Goal: Task Accomplishment & Management: Manage account settings

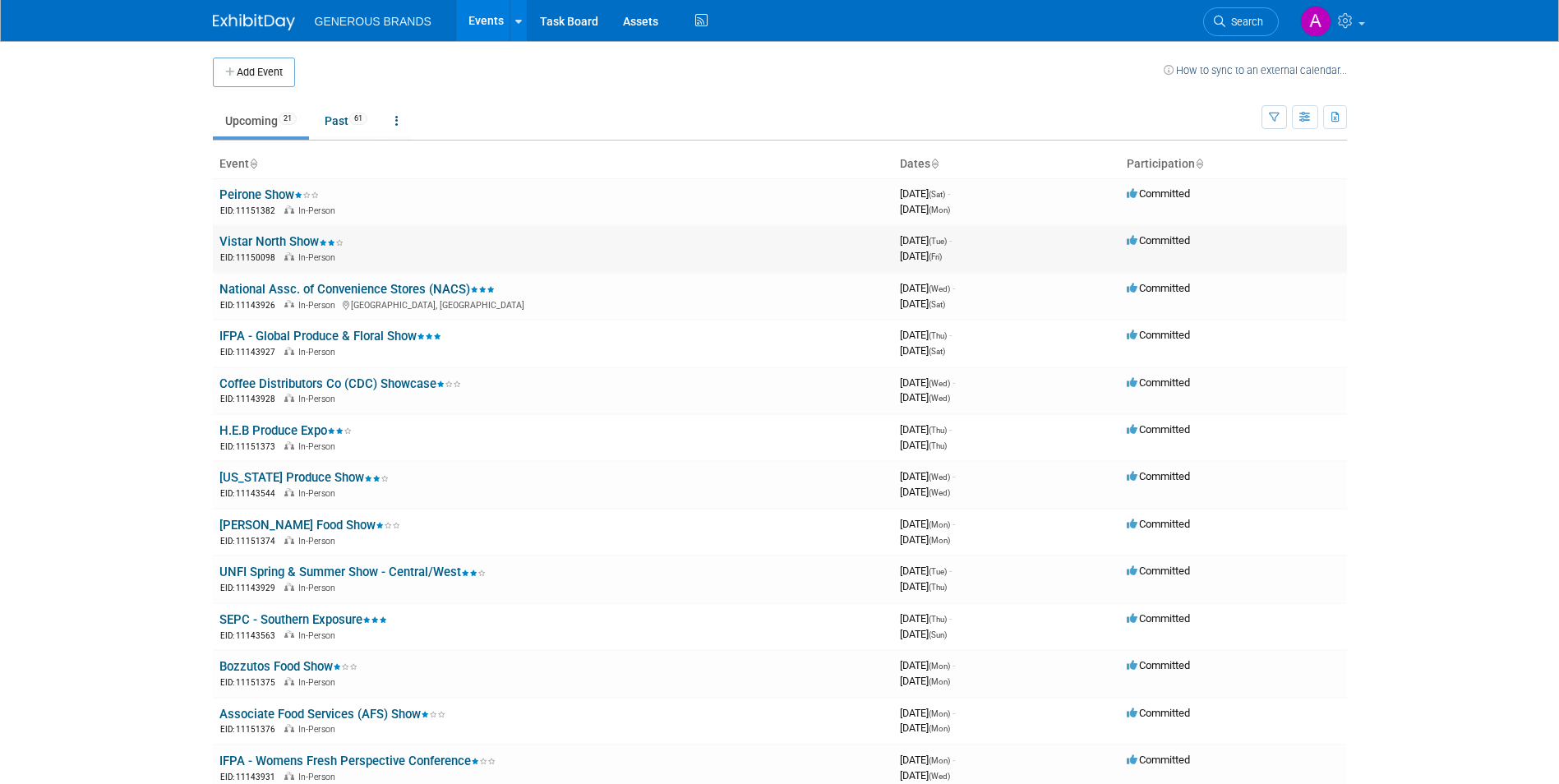
click at [308, 244] on link "Vistar North Show" at bounding box center [282, 241] width 124 height 15
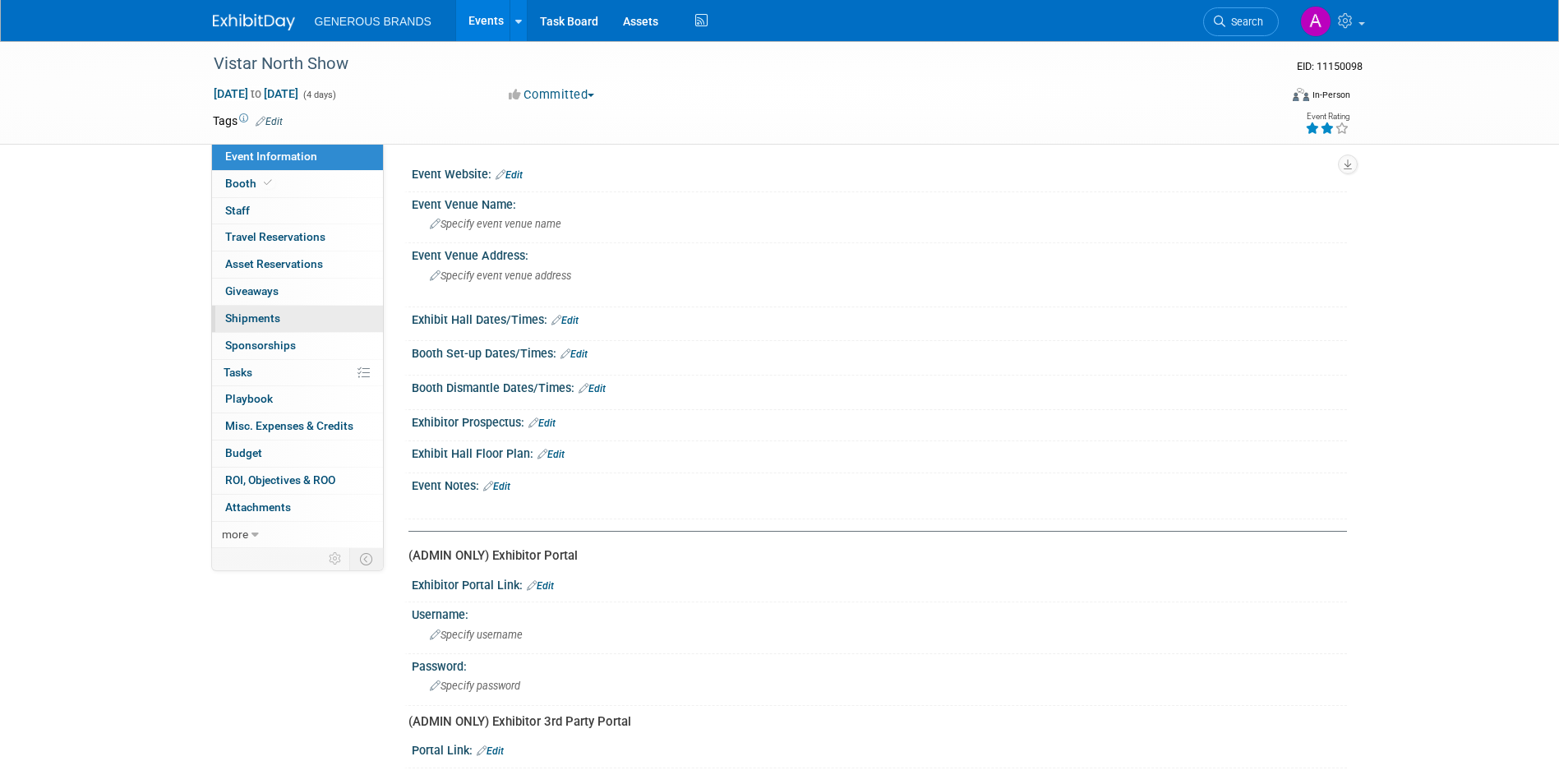
click at [294, 311] on link "0 Shipments 0" at bounding box center [297, 319] width 171 height 26
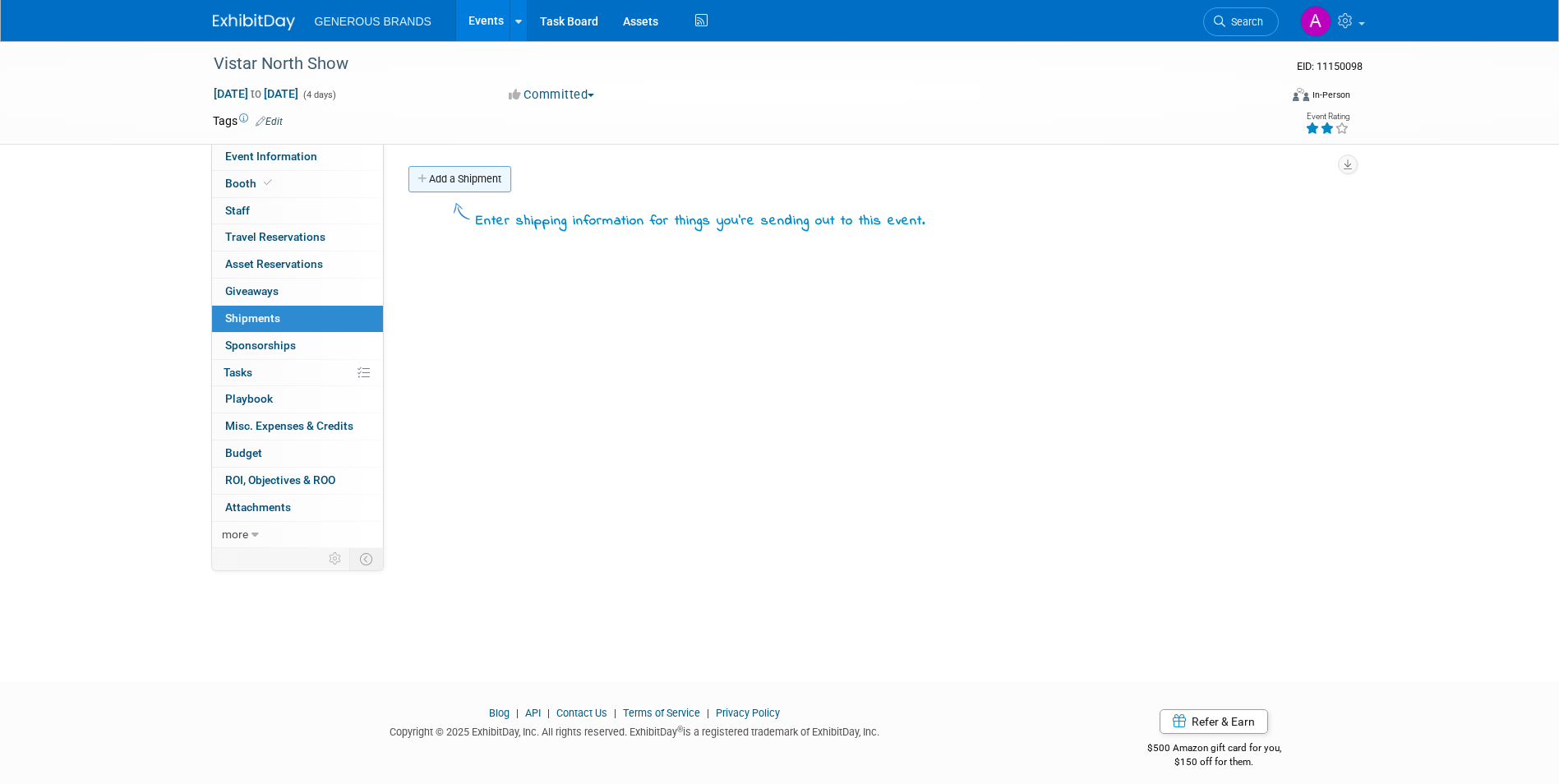
click at [410, 188] on link "Add a Shipment" at bounding box center [460, 179] width 103 height 26
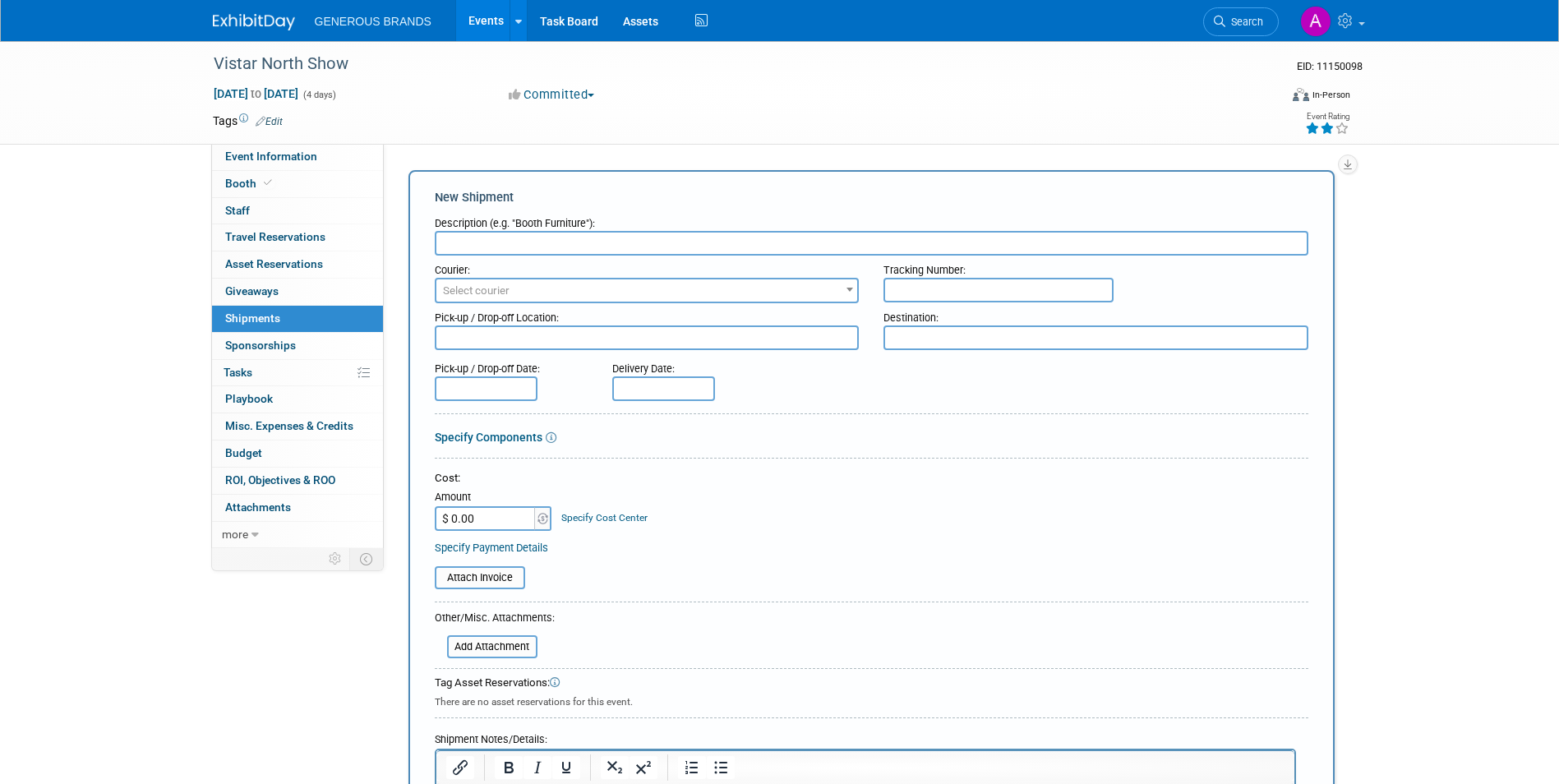
click at [1059, 285] on input "text" at bounding box center [998, 290] width 230 height 24
paste input "884946549750"
type input "884946549750"
click at [517, 523] on input "$ 0.00" at bounding box center [486, 518] width 103 height 24
paste input "497.9"
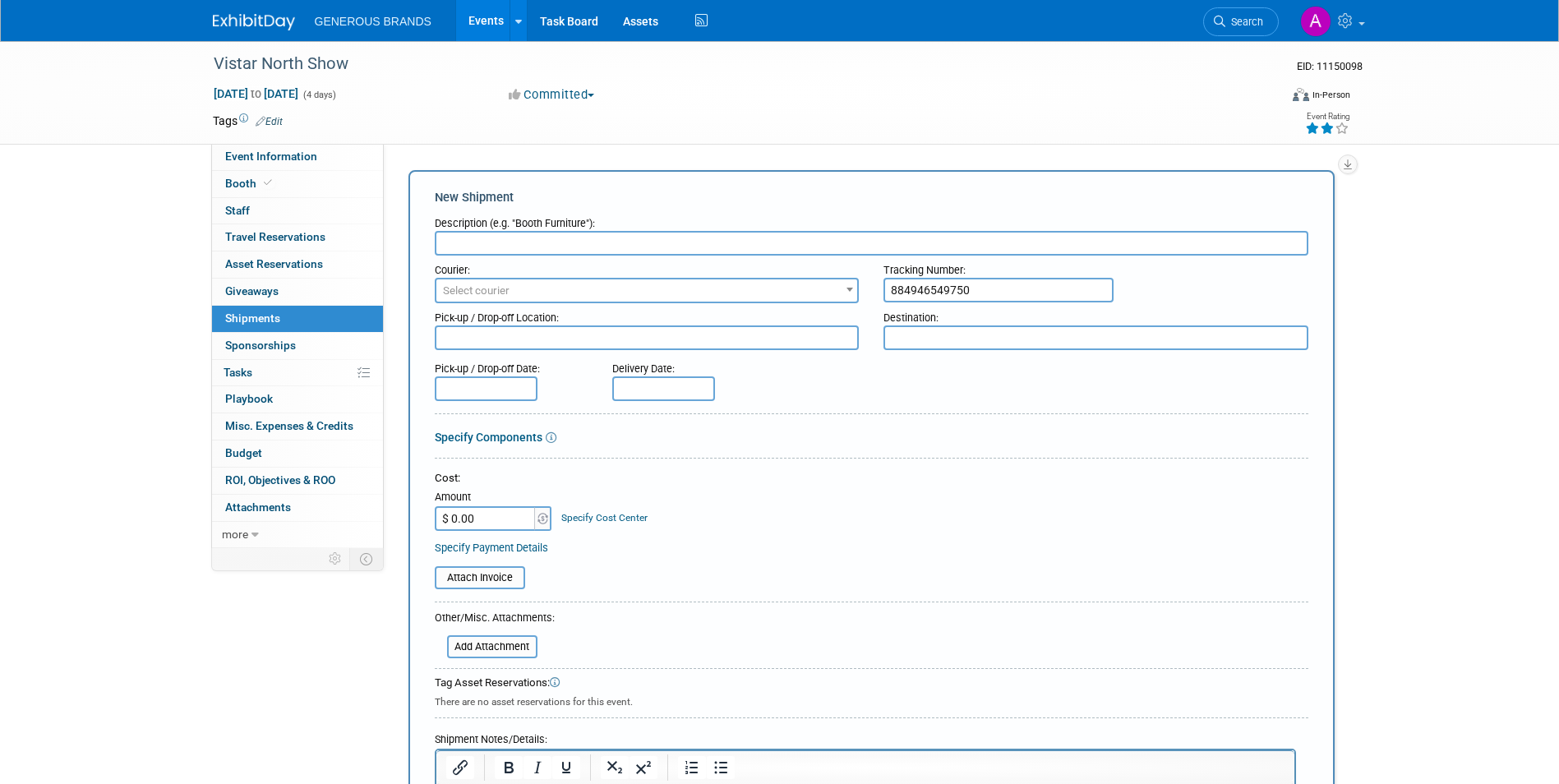
type input "$ 497.90"
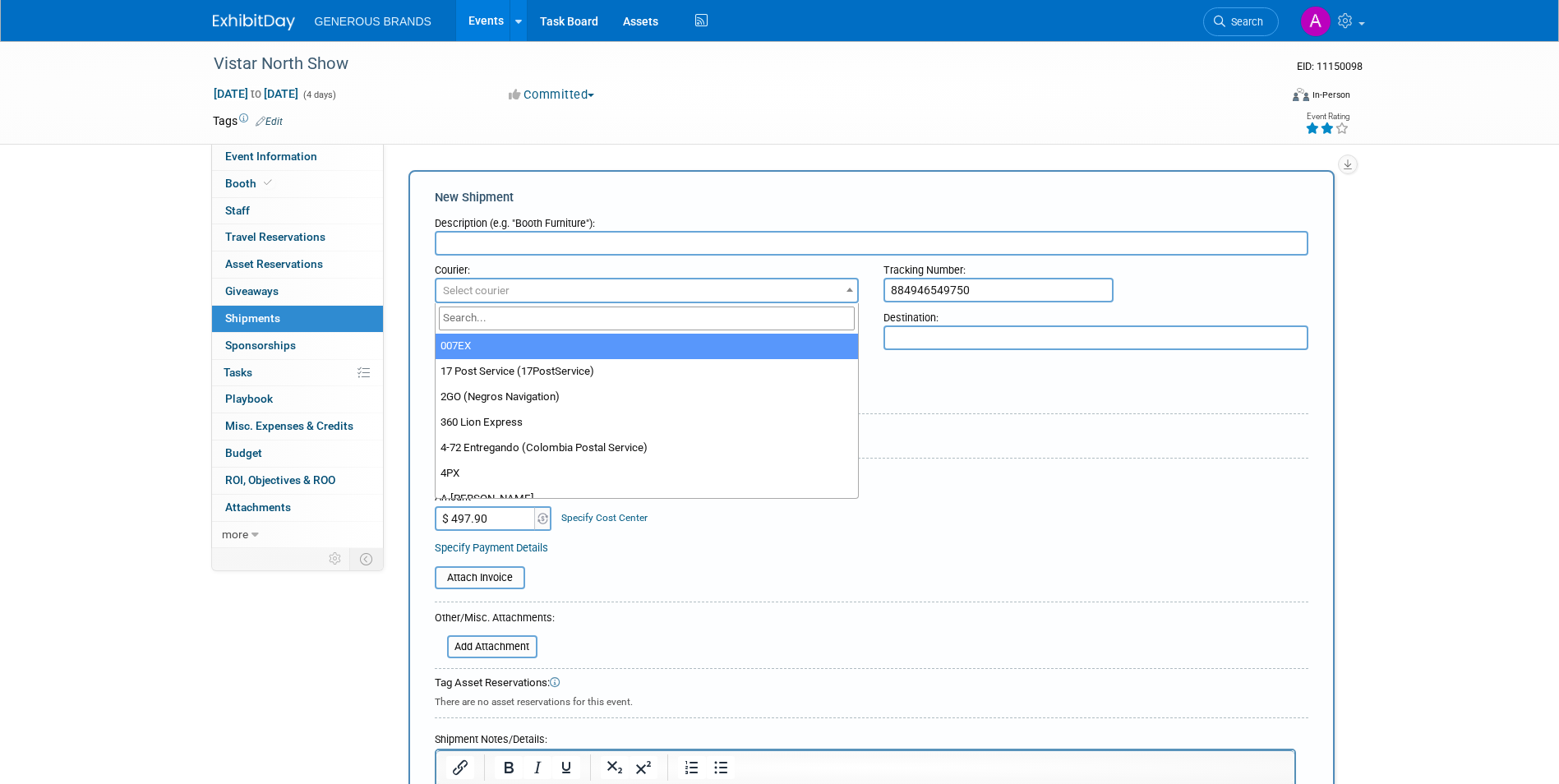
click at [549, 295] on span "Select courier" at bounding box center [647, 290] width 422 height 23
type input "fede"
select select "206"
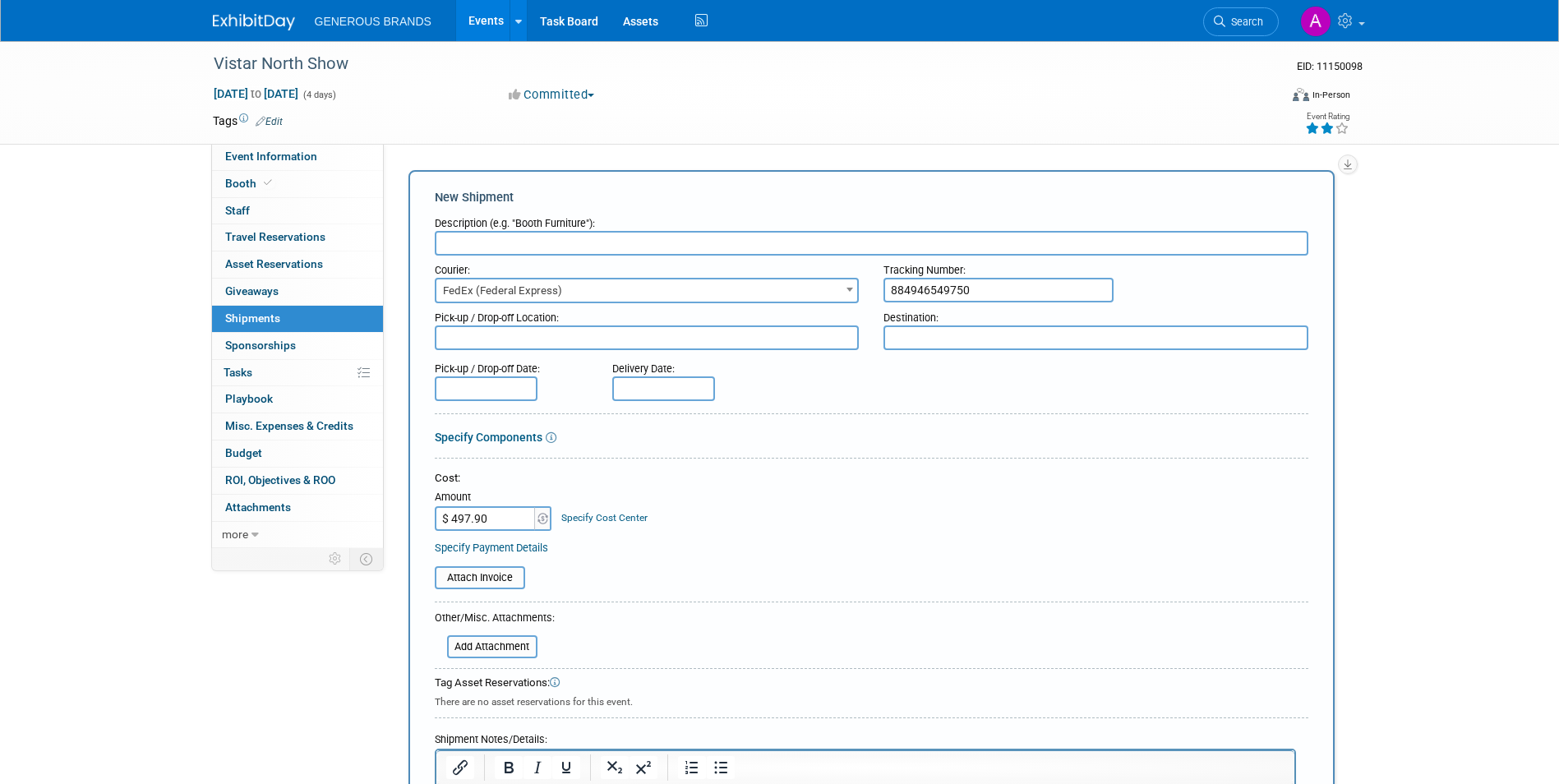
click at [647, 247] on input "text" at bounding box center [871, 243] width 874 height 24
click at [517, 246] on input "text" at bounding box center [871, 243] width 874 height 24
type input "4 shipments"
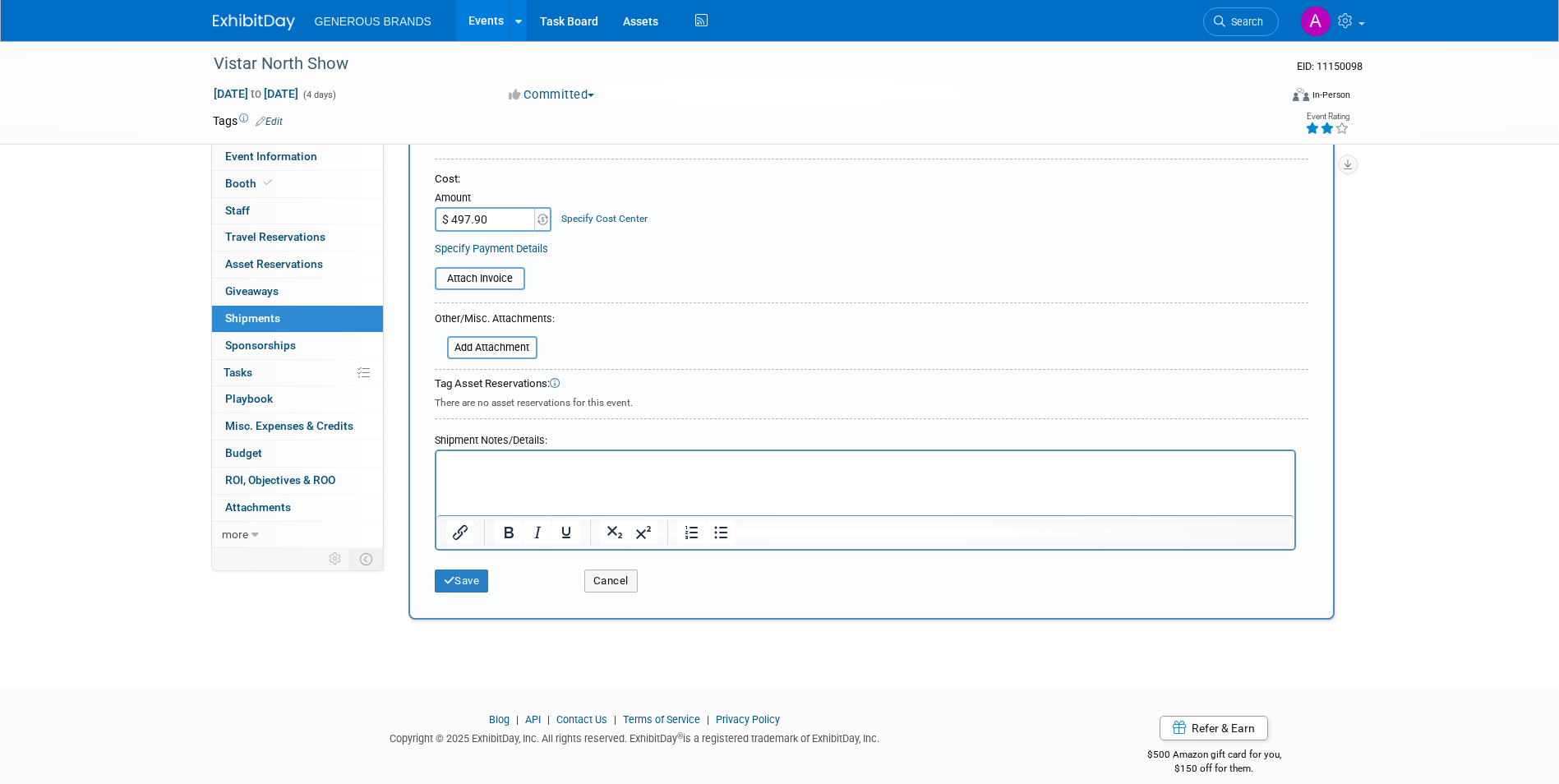
click at [592, 471] on p "Rich Text Area. Press ALT-0 for help." at bounding box center [864, 465] width 839 height 17
paste body "Rich Text Area. Press ALT-0 for help."
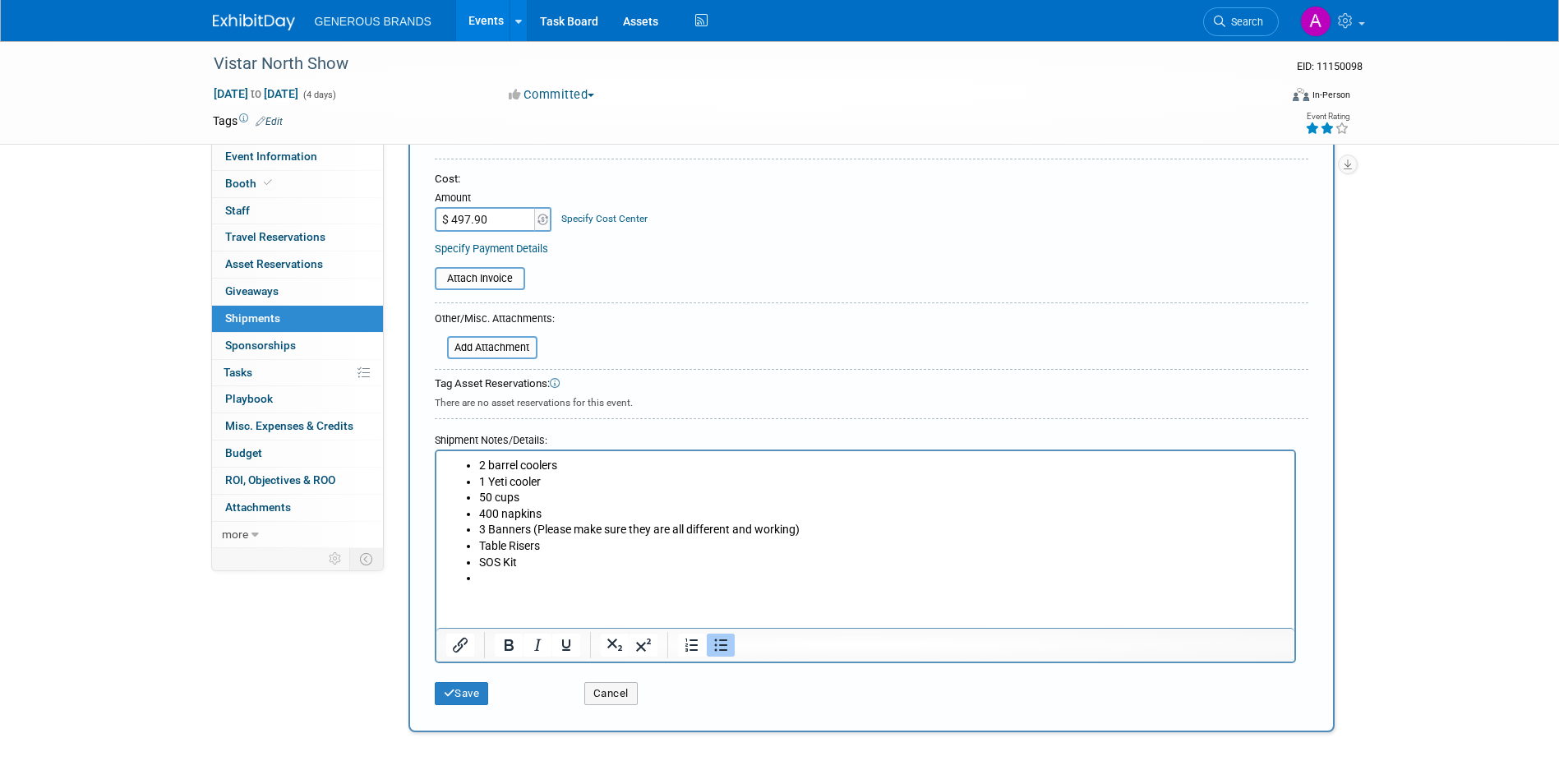
click at [513, 577] on li "Rich Text Area. Press ALT-0 for help." at bounding box center [881, 578] width 806 height 17
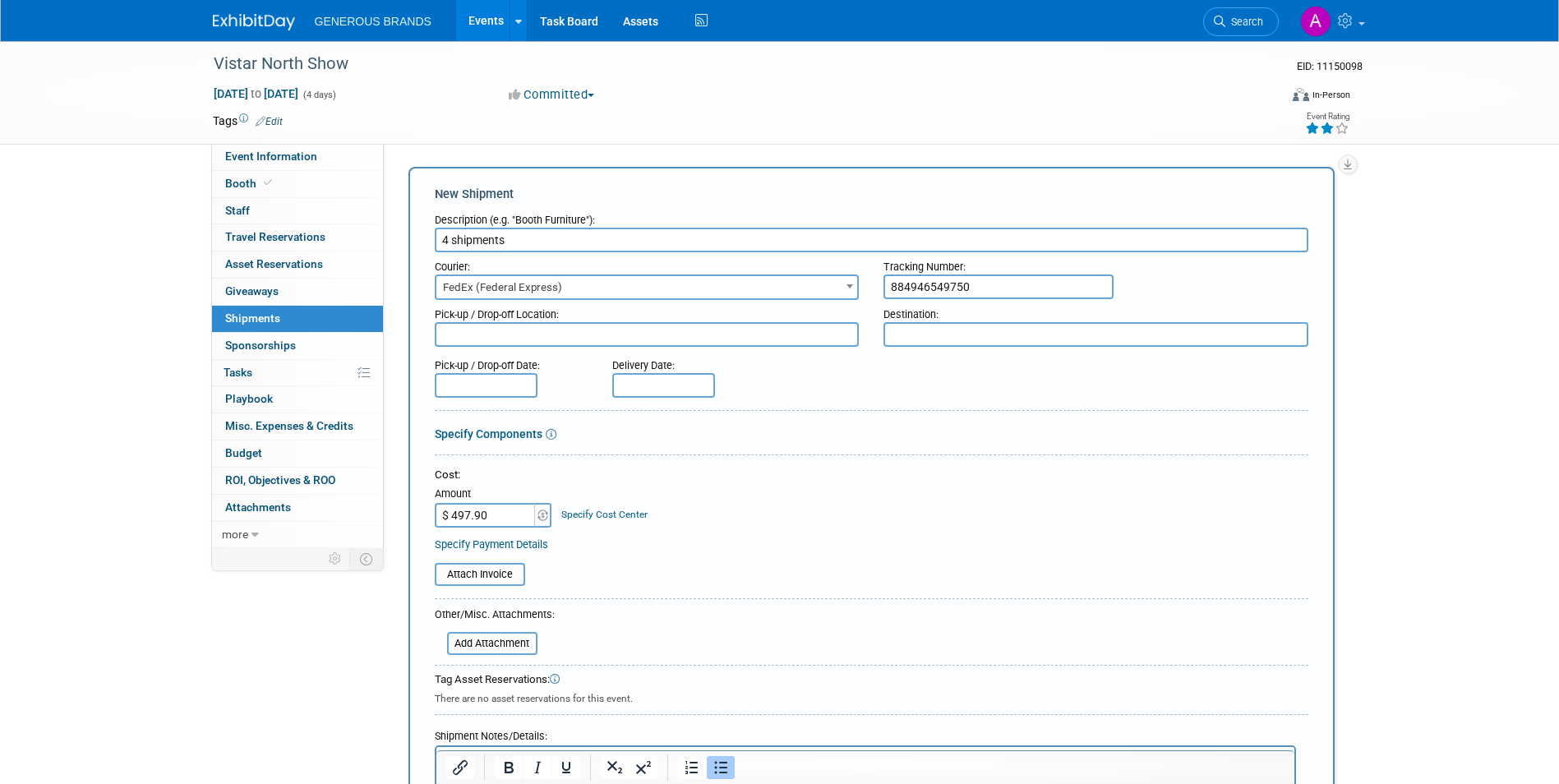
scroll to position [0, 0]
click at [1210, 335] on textarea at bounding box center [1095, 337] width 425 height 24
paste textarea "GB c/o AEX Convention Services Vistar North Buying Show 1000 Boardwalk ATLANTIC…"
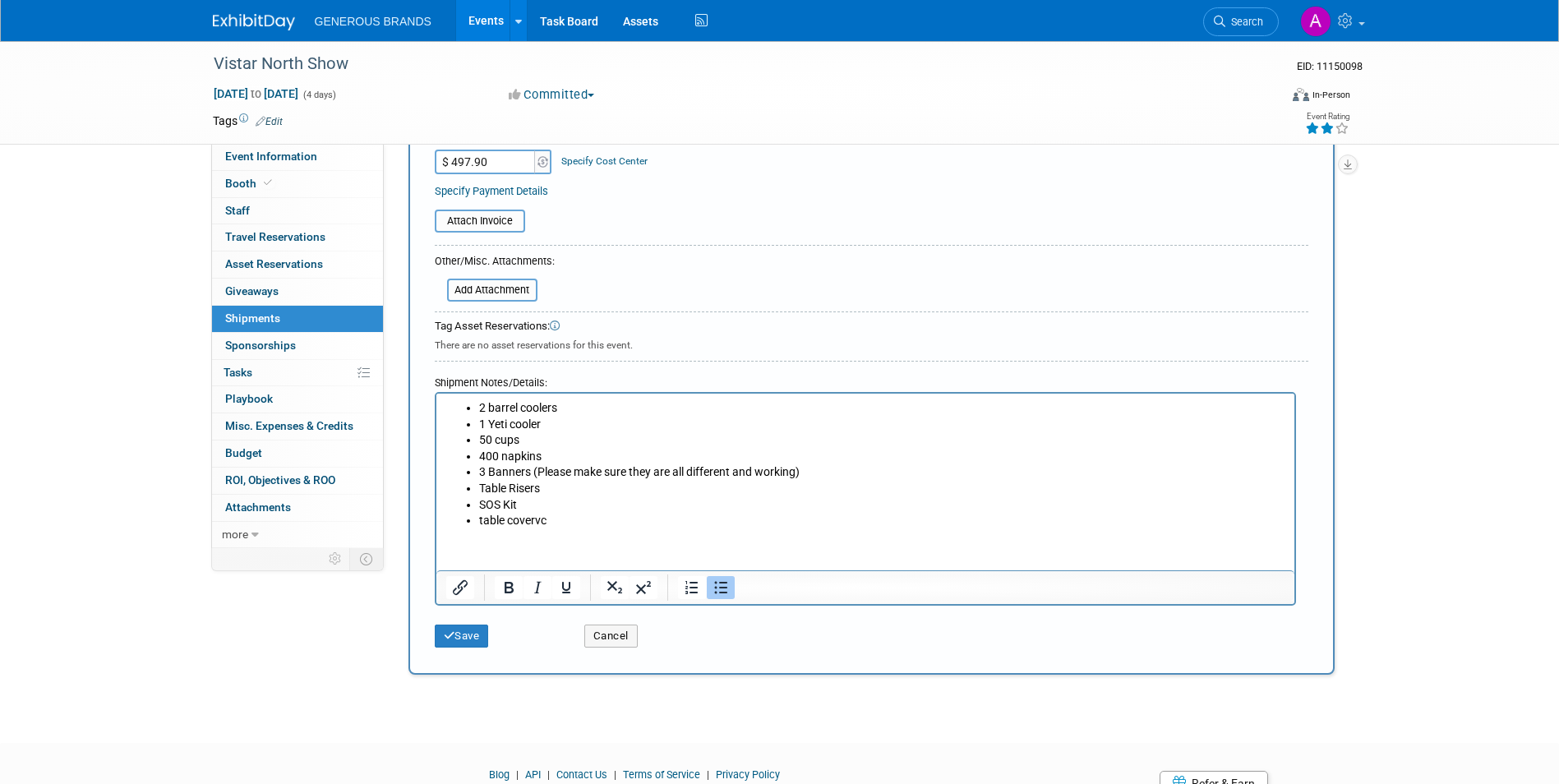
scroll to position [480, 0]
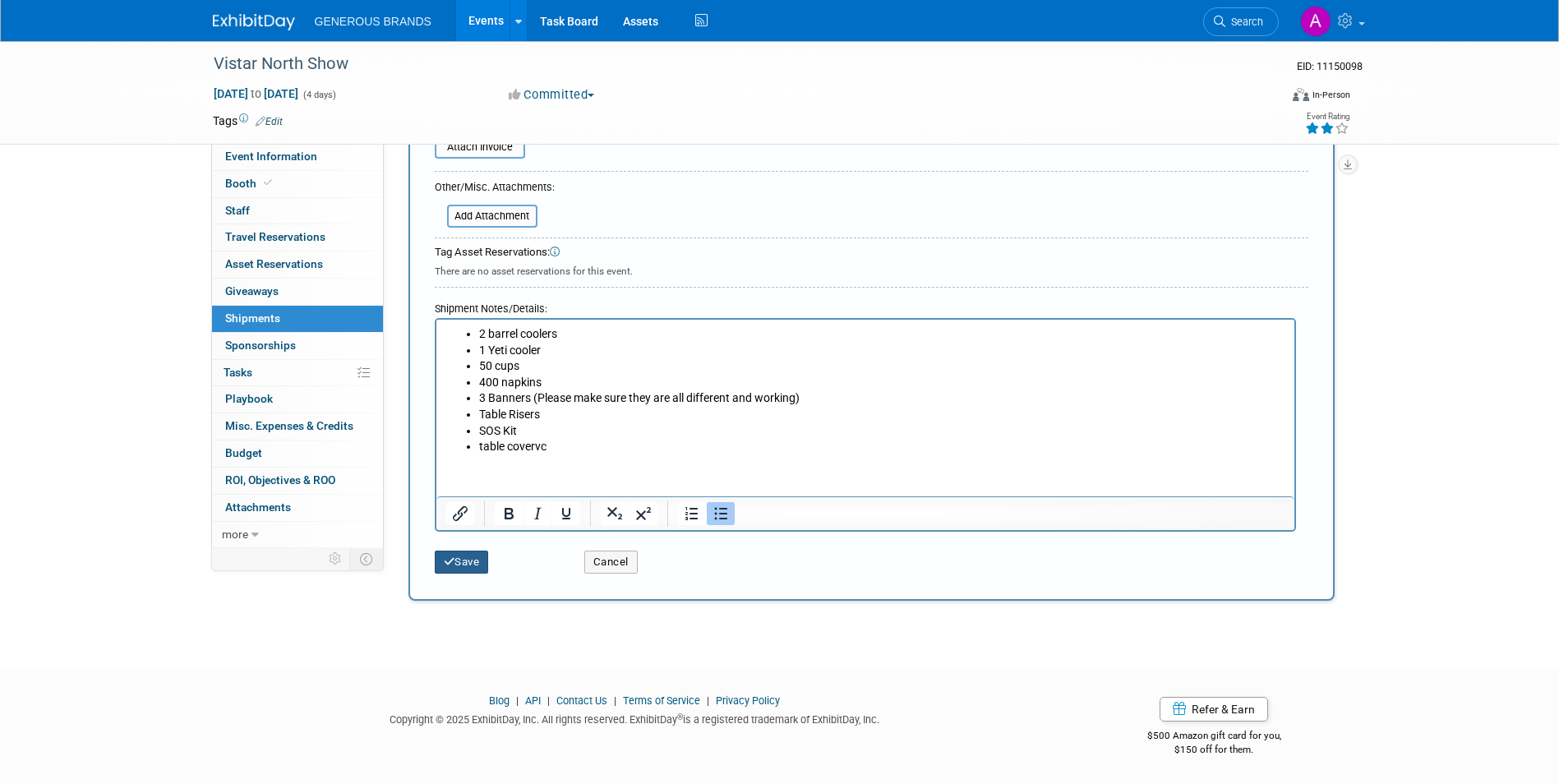
type textarea "GB c/o AEX Convention Services Vistar North Buying Show 1000 Boardwalk ATLANTIC…"
click at [451, 558] on icon "submit" at bounding box center [450, 561] width 12 height 11
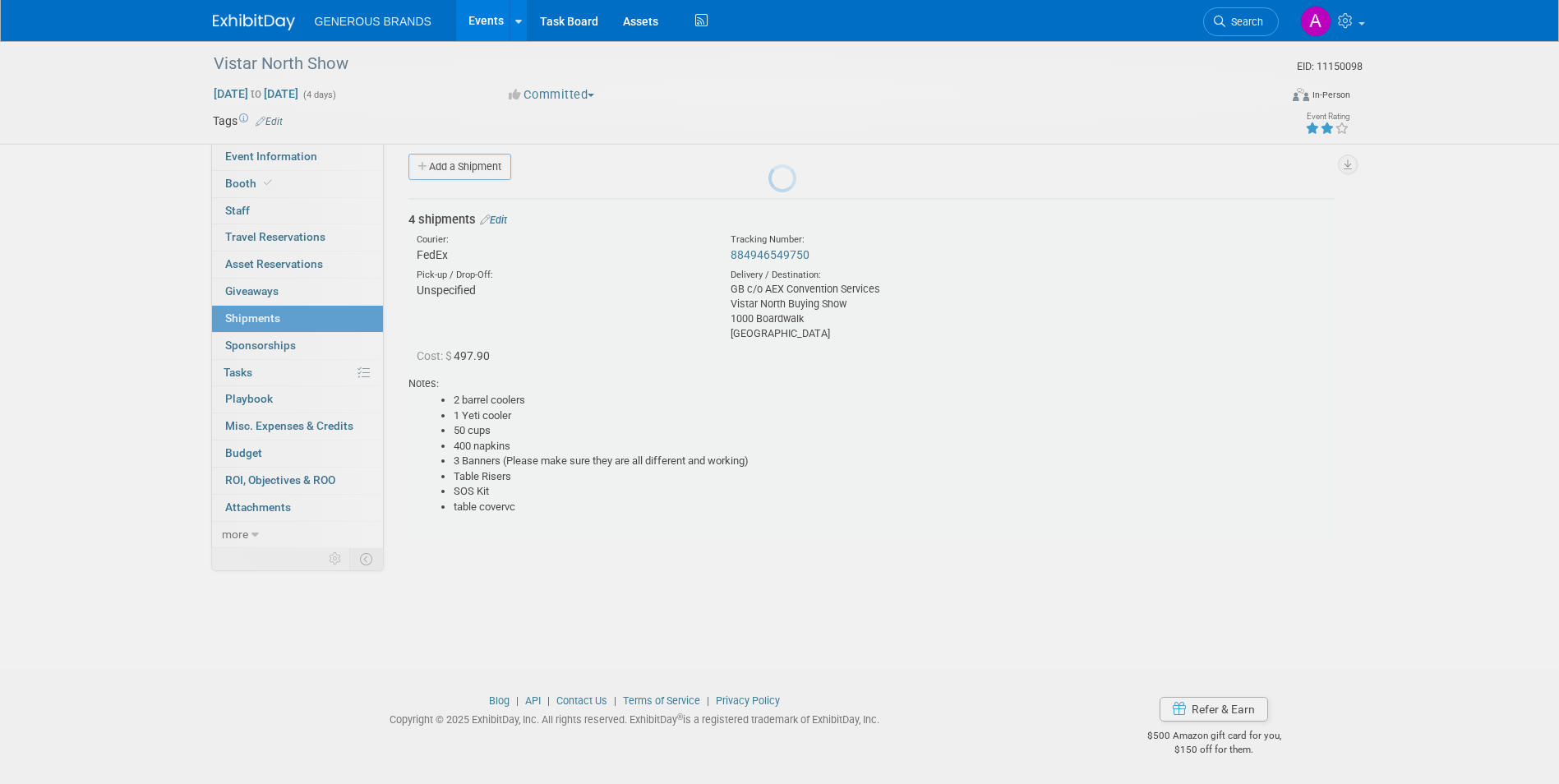
scroll to position [13, 0]
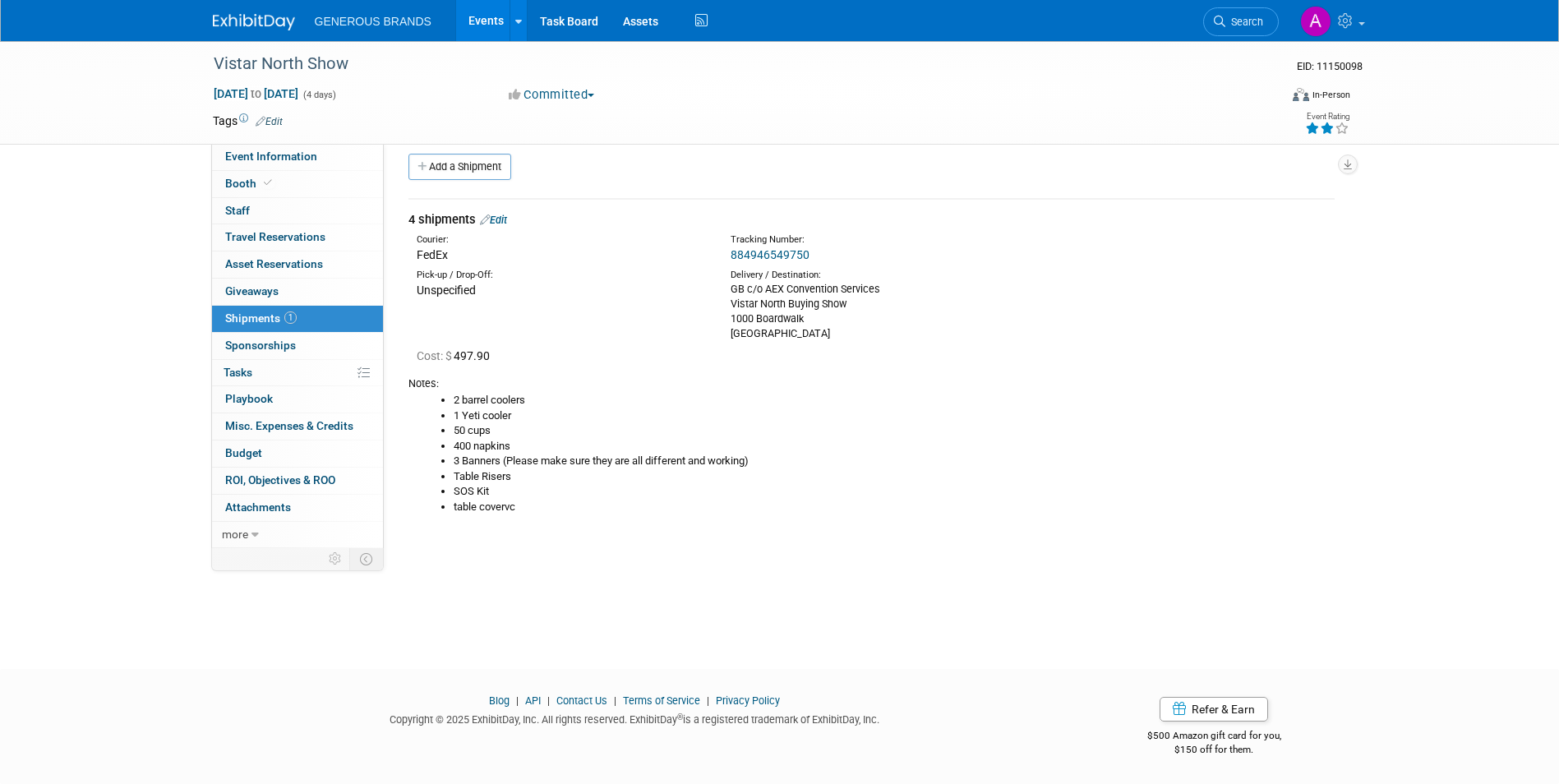
click at [411, 24] on span "GENEROUS BRANDS" at bounding box center [373, 21] width 117 height 14
click at [468, 19] on link "Events" at bounding box center [486, 20] width 60 height 41
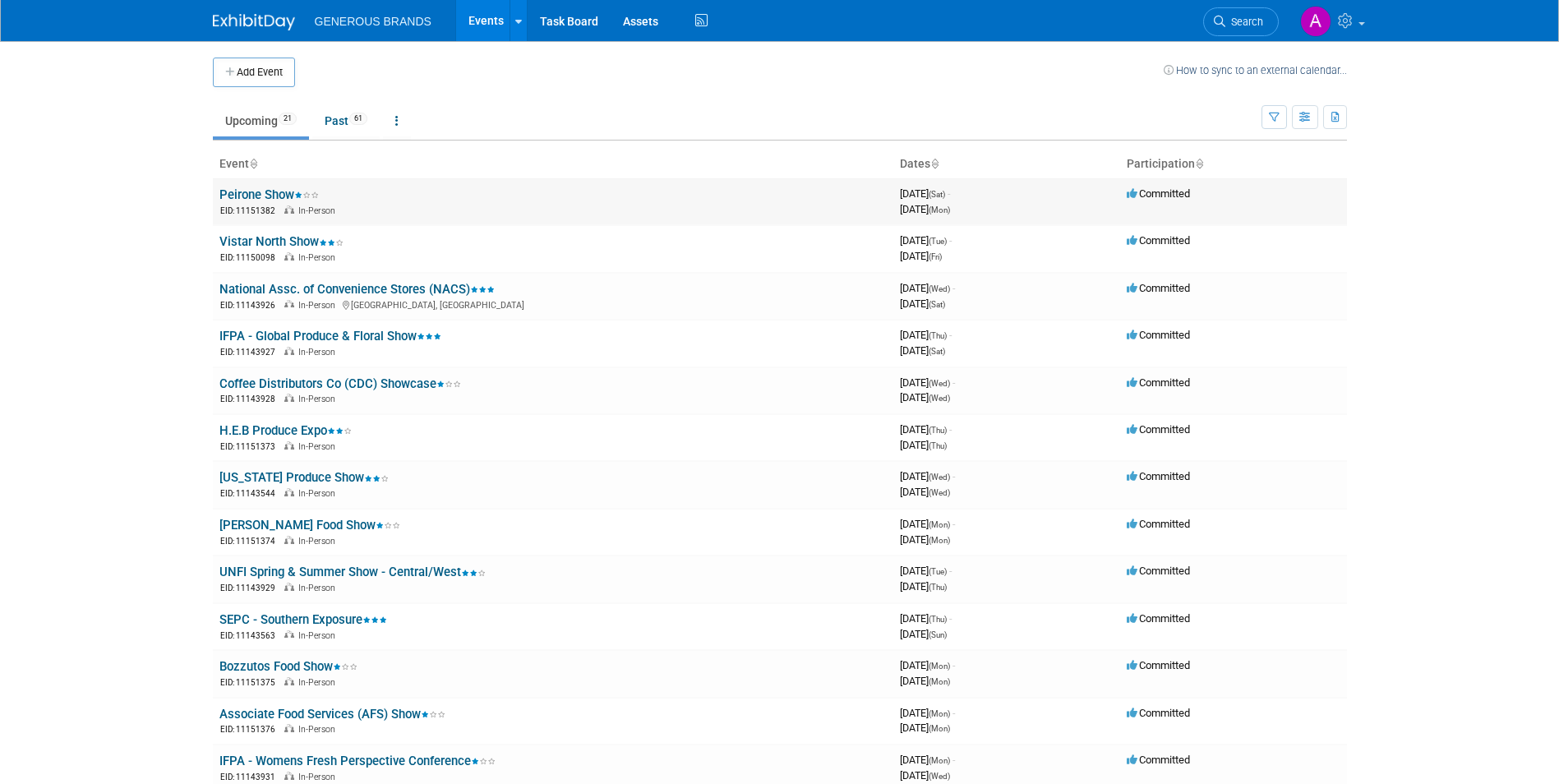
click at [263, 194] on link "Peirone Show" at bounding box center [269, 194] width 99 height 15
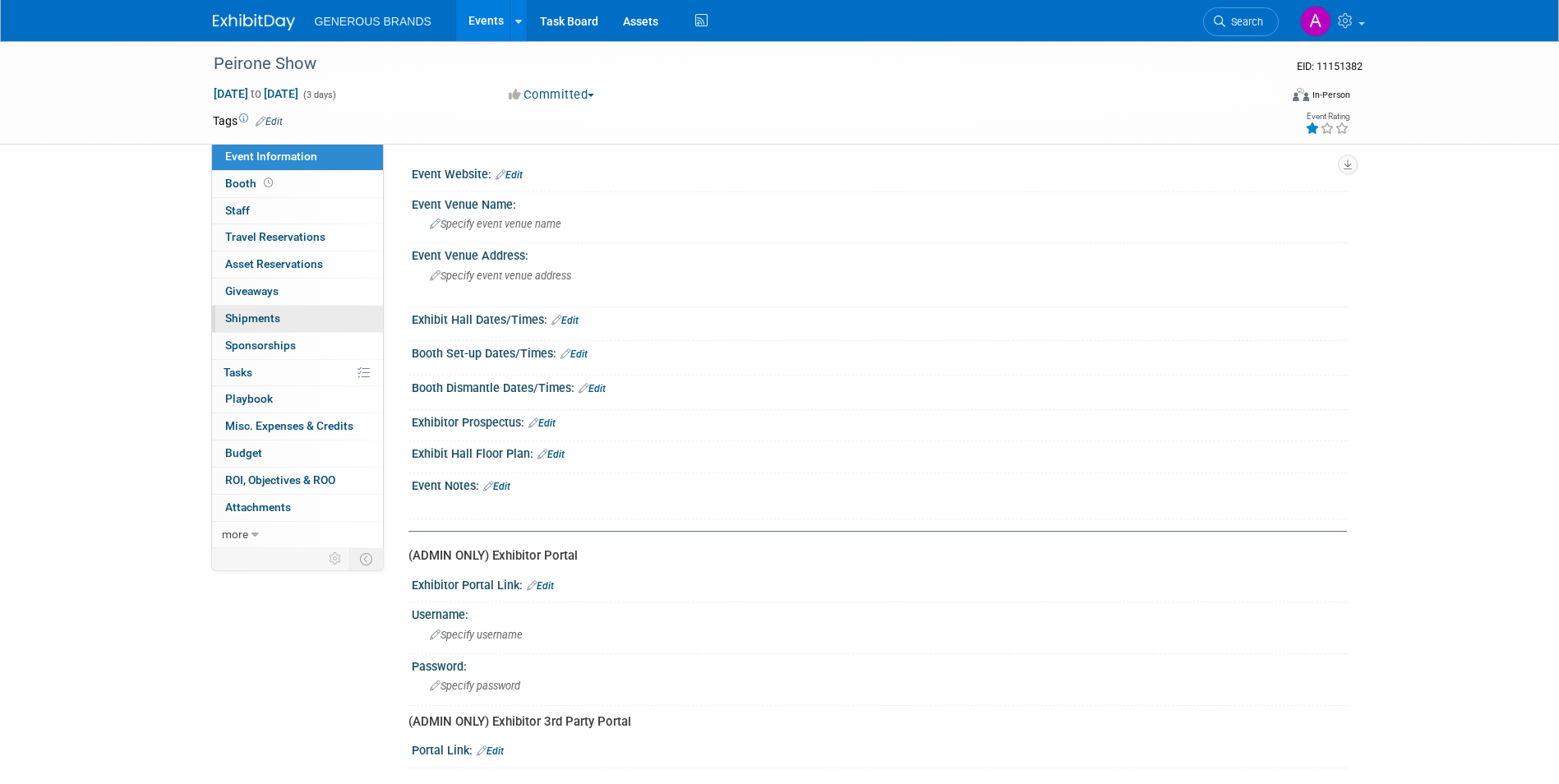
click at [265, 317] on span "Shipments 0" at bounding box center [253, 318] width 55 height 14
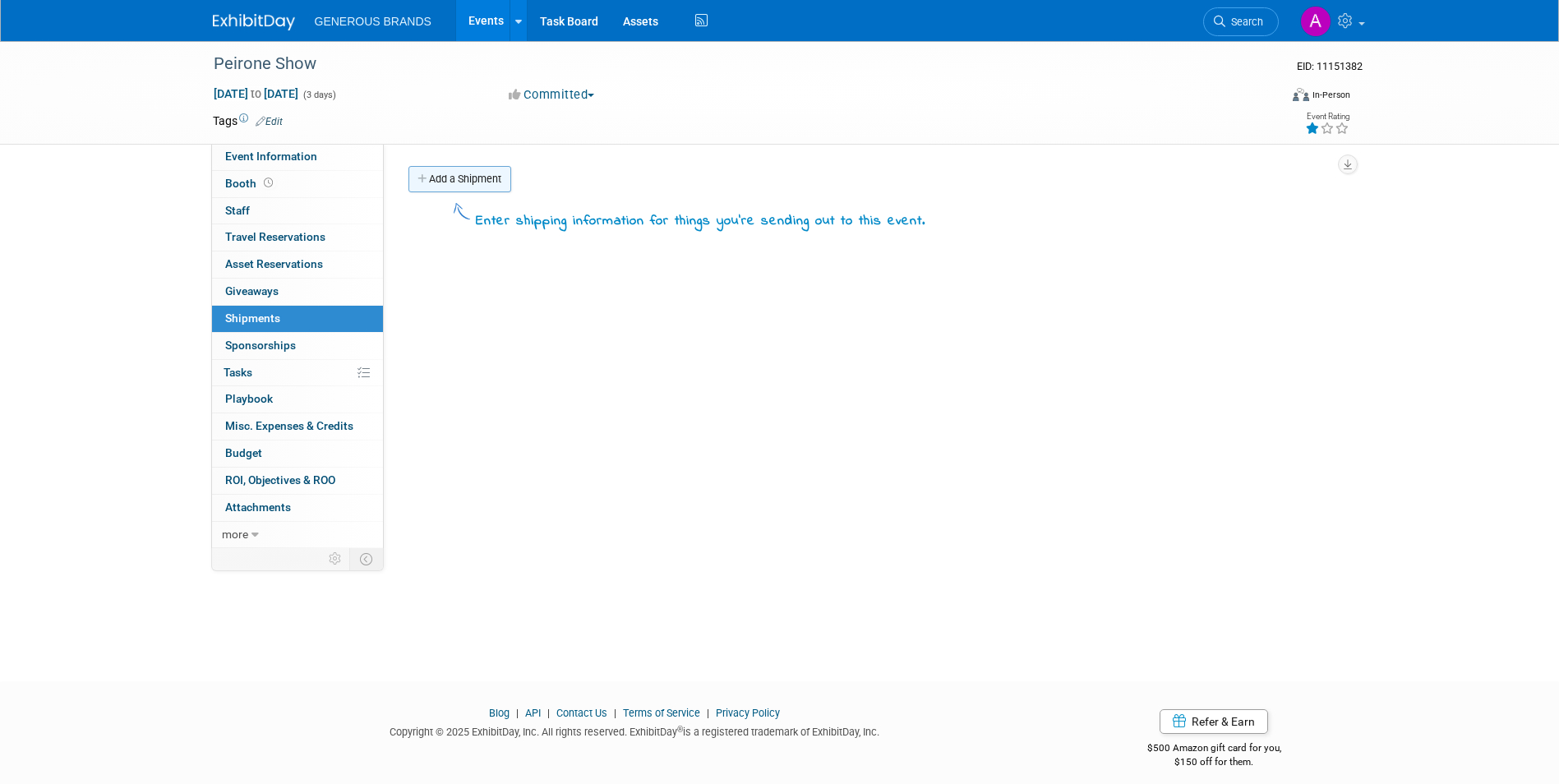
click at [492, 179] on link "Add a Shipment" at bounding box center [460, 179] width 103 height 26
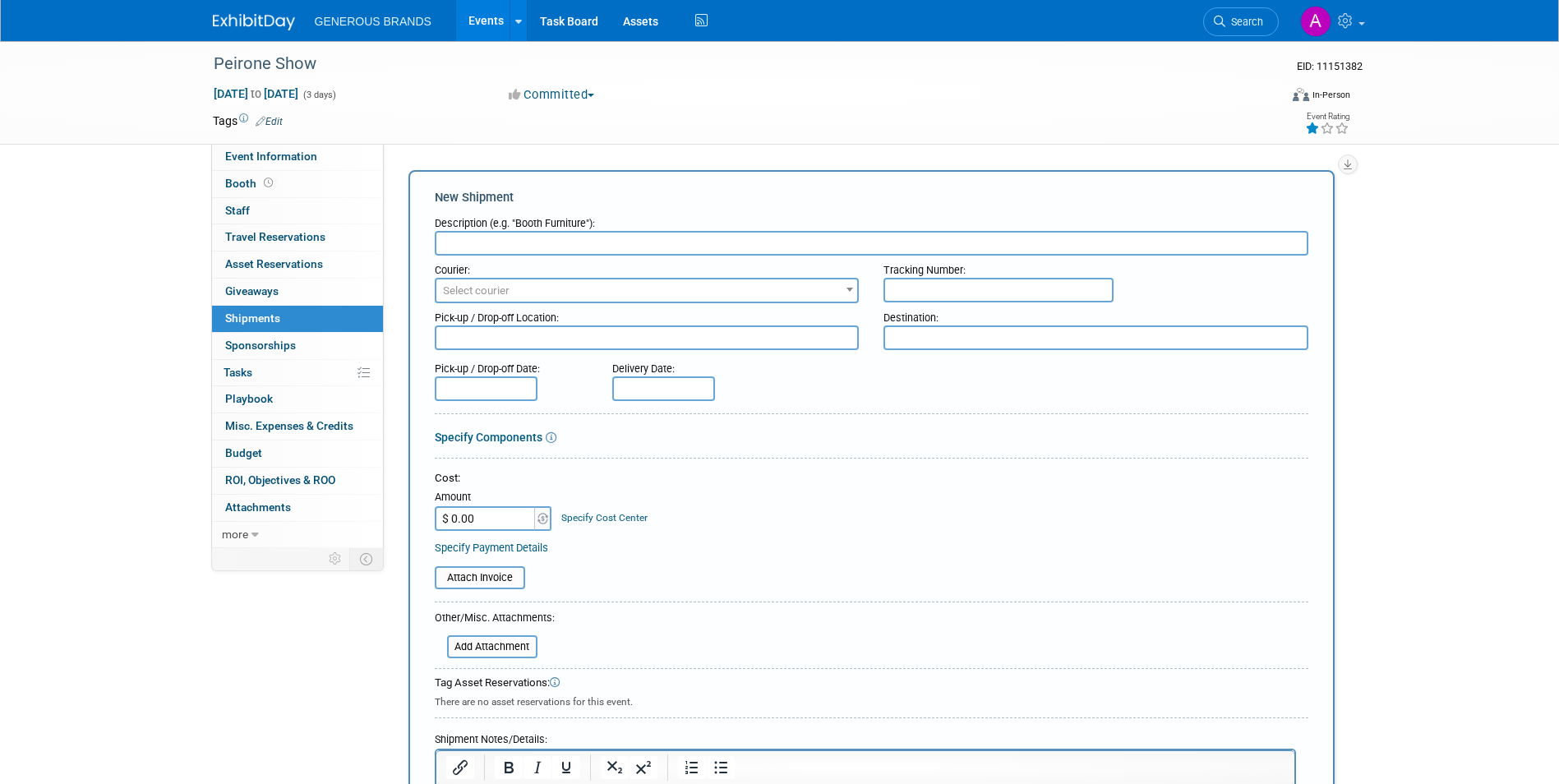
click at [1025, 285] on input "text" at bounding box center [998, 290] width 230 height 24
paste input "884940102708"
type input "884940102708"
click at [667, 347] on textarea at bounding box center [646, 337] width 425 height 24
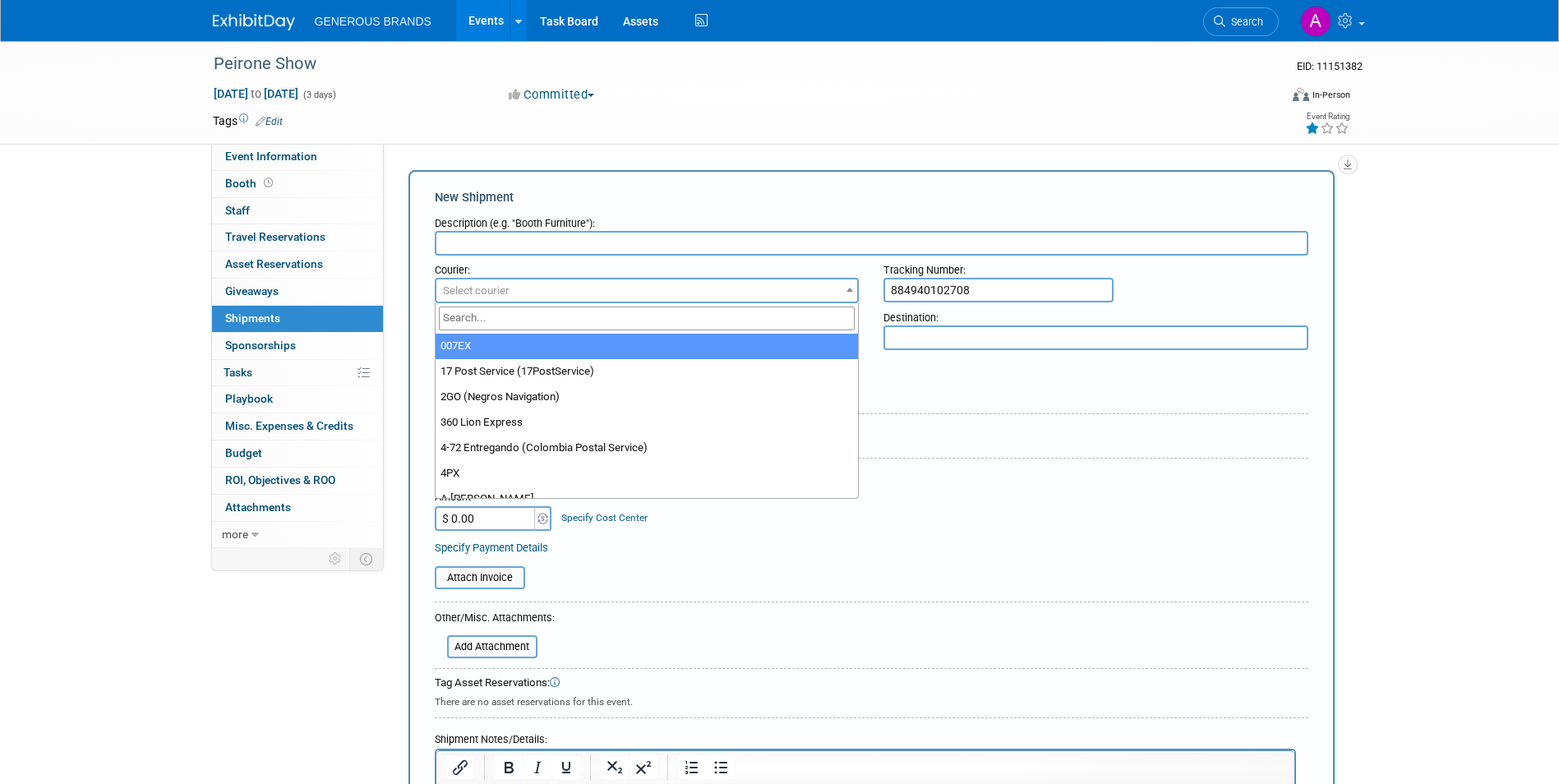
click at [679, 290] on span "Select courier" at bounding box center [647, 290] width 422 height 23
type input "fede"
select select "206"
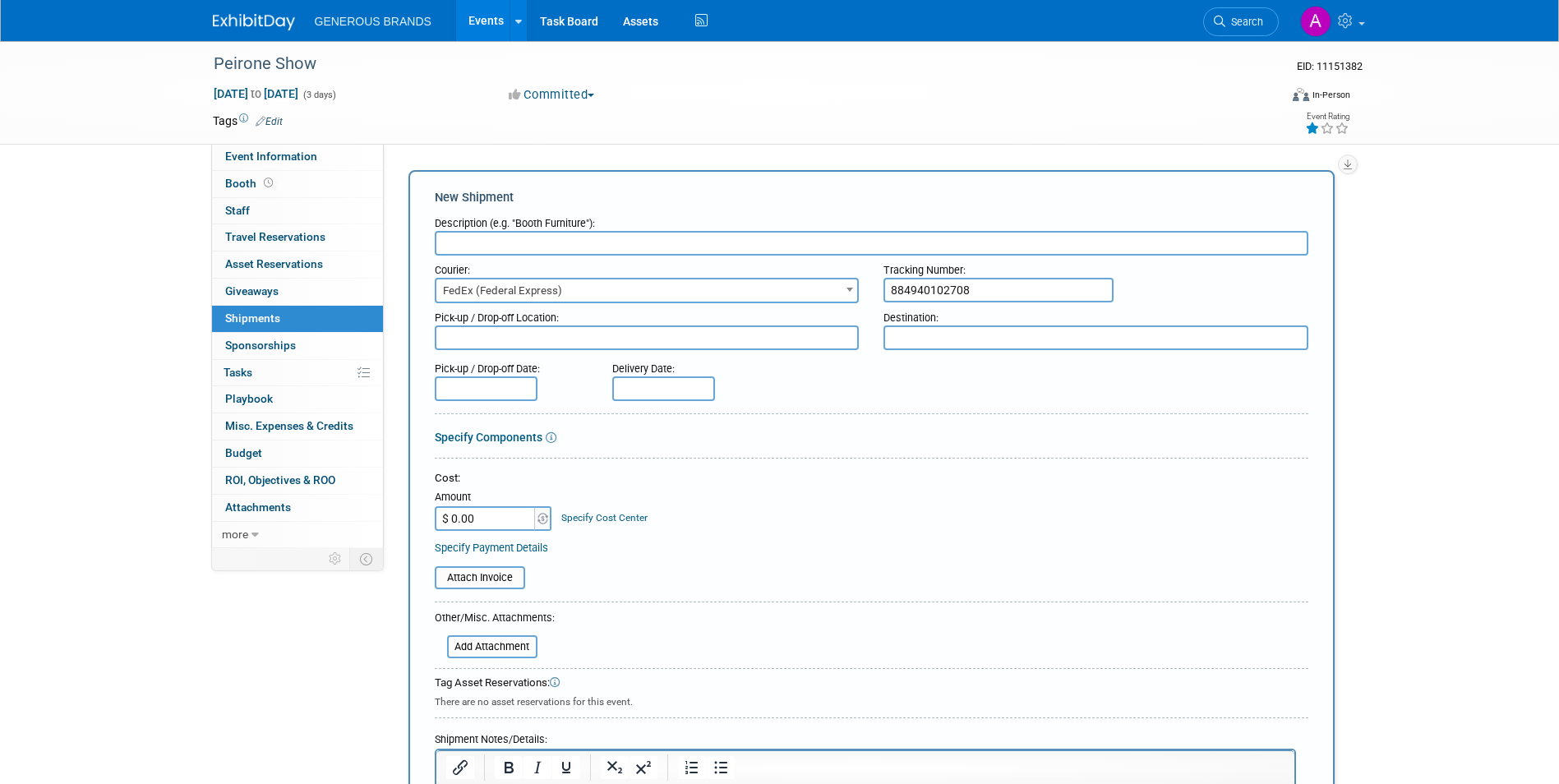
click at [924, 339] on textarea at bounding box center [1095, 337] width 425 height 24
paste textarea "ATTN: Guest:-Kyle Hammans Northern Quest Resort & Casino 100 N. Hayford Rd. AIR…"
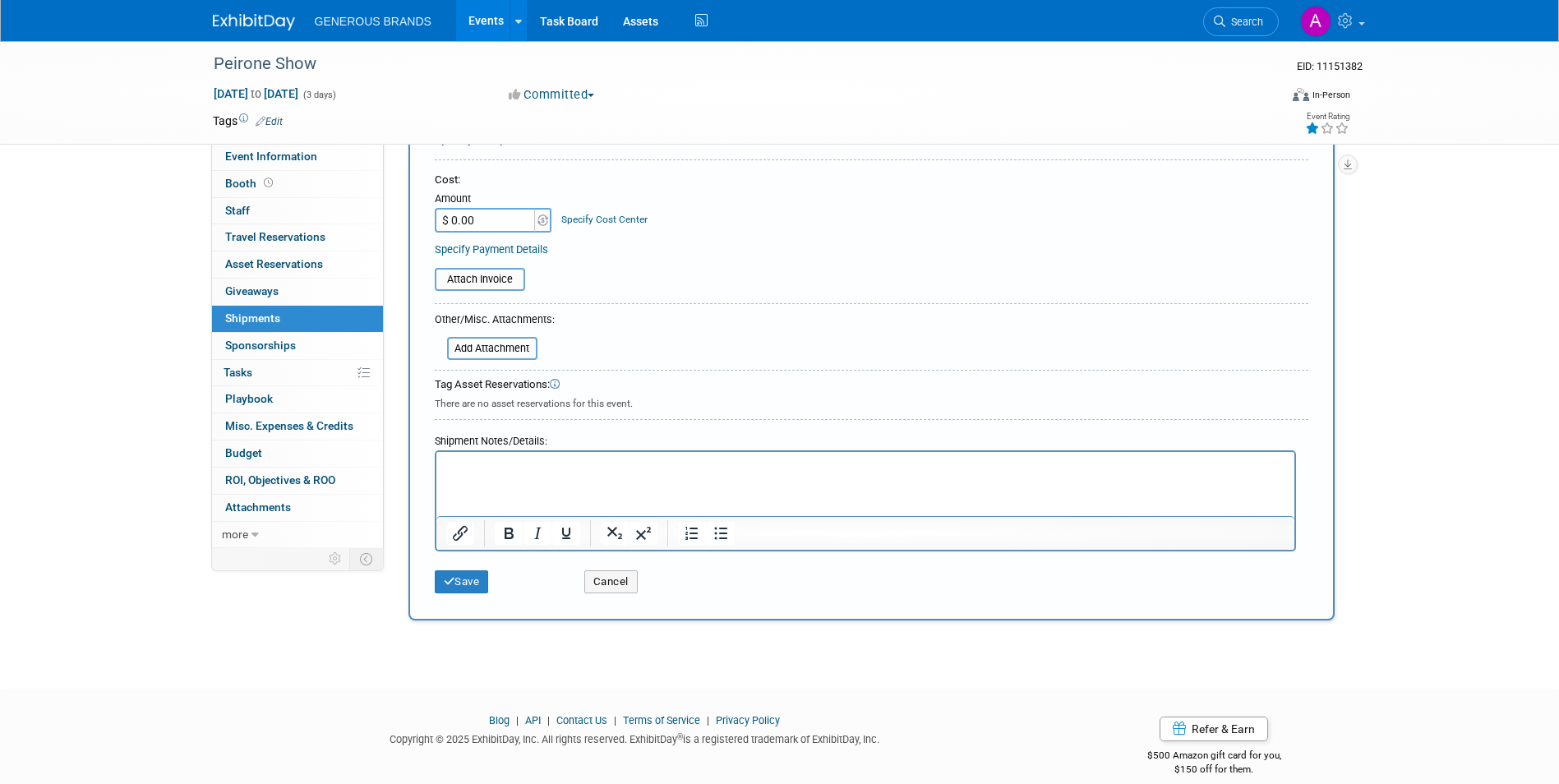
scroll to position [348, 0]
type textarea "ATTN: Guest:-Kyle Hammans Northern Quest Resort & Casino 100 N. Hayford Rd. AIR…"
click at [964, 474] on html at bounding box center [864, 462] width 858 height 23
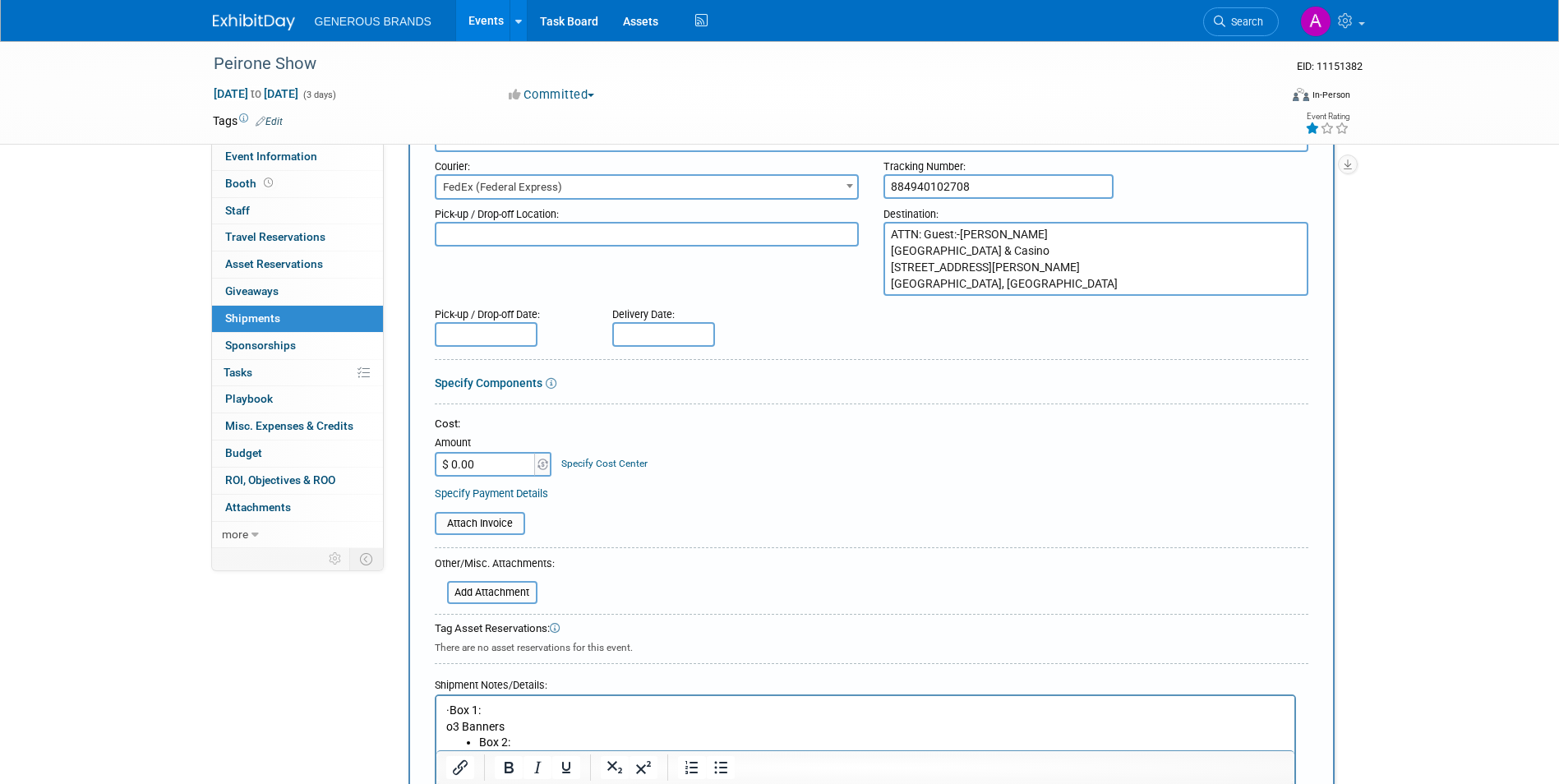
scroll to position [102, 0]
click at [487, 474] on input "$ 0.00" at bounding box center [486, 465] width 103 height 24
paste input "238.77"
type input "$ 238.77"
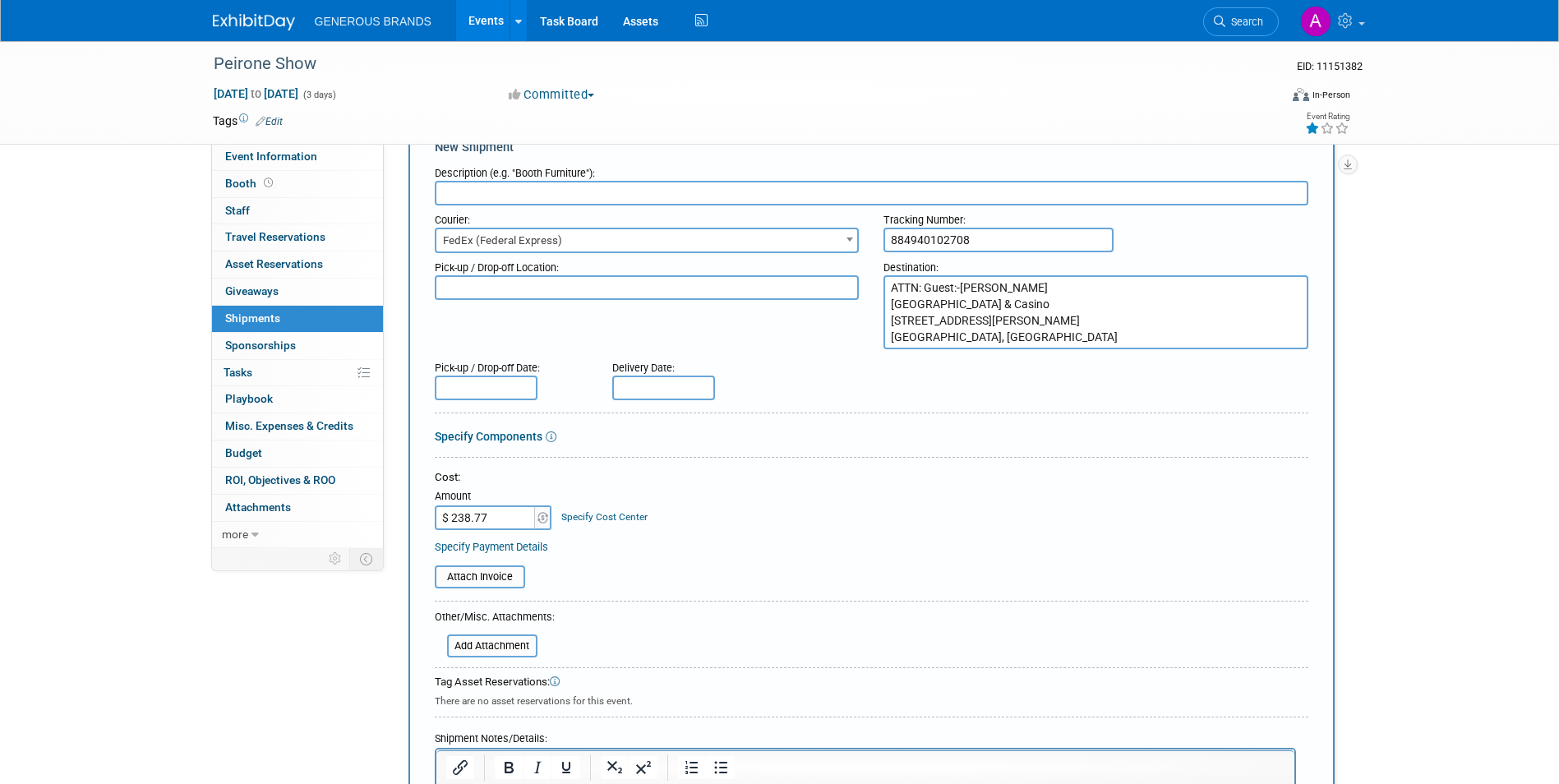
scroll to position [0, 0]
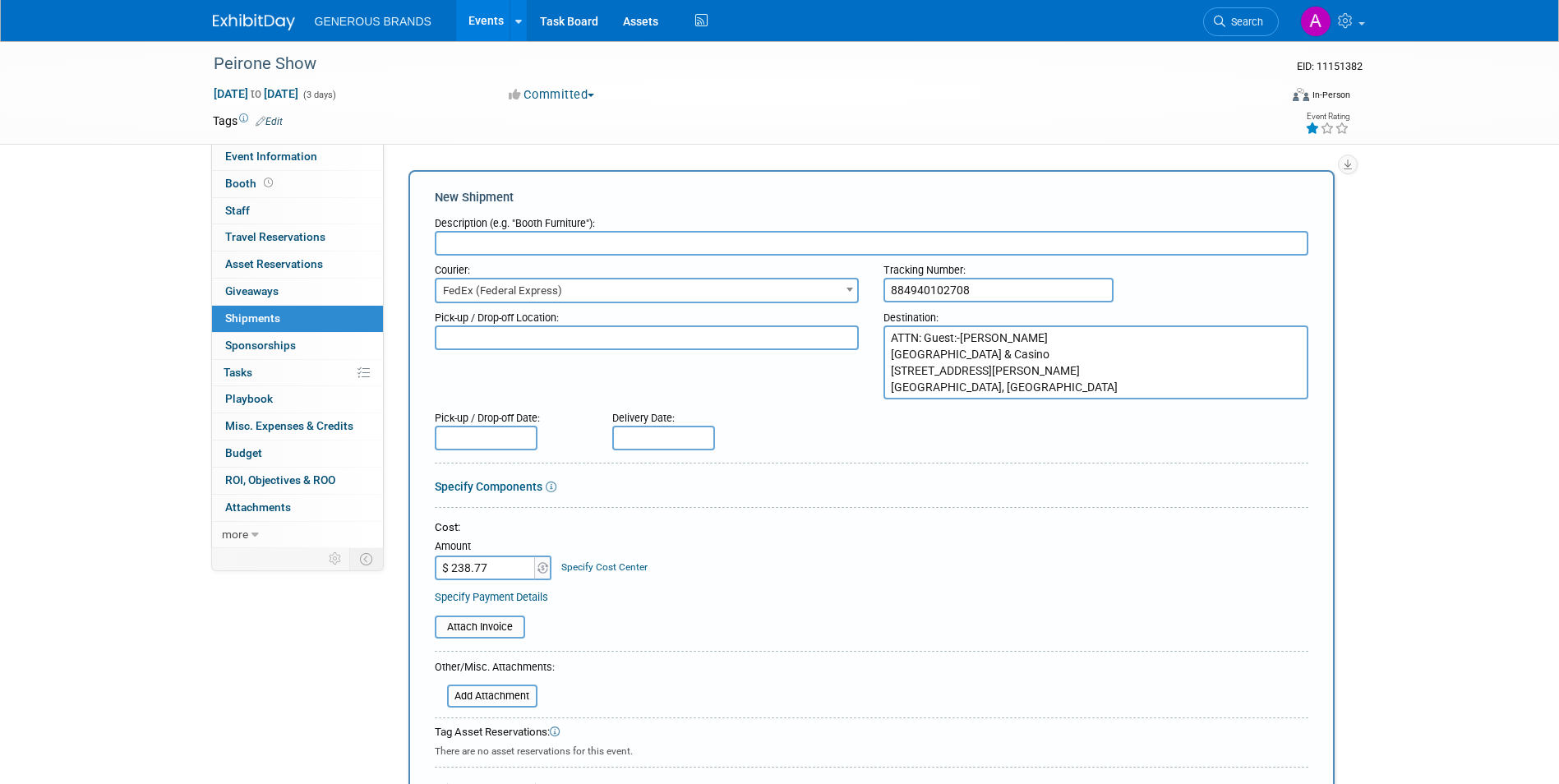
click at [864, 243] on input "text" at bounding box center [871, 243] width 874 height 24
paste input "Peirone Food Show"
click at [703, 337] on textarea at bounding box center [646, 337] width 425 height 24
click at [723, 253] on input "Peirone Food Show" at bounding box center [871, 243] width 874 height 24
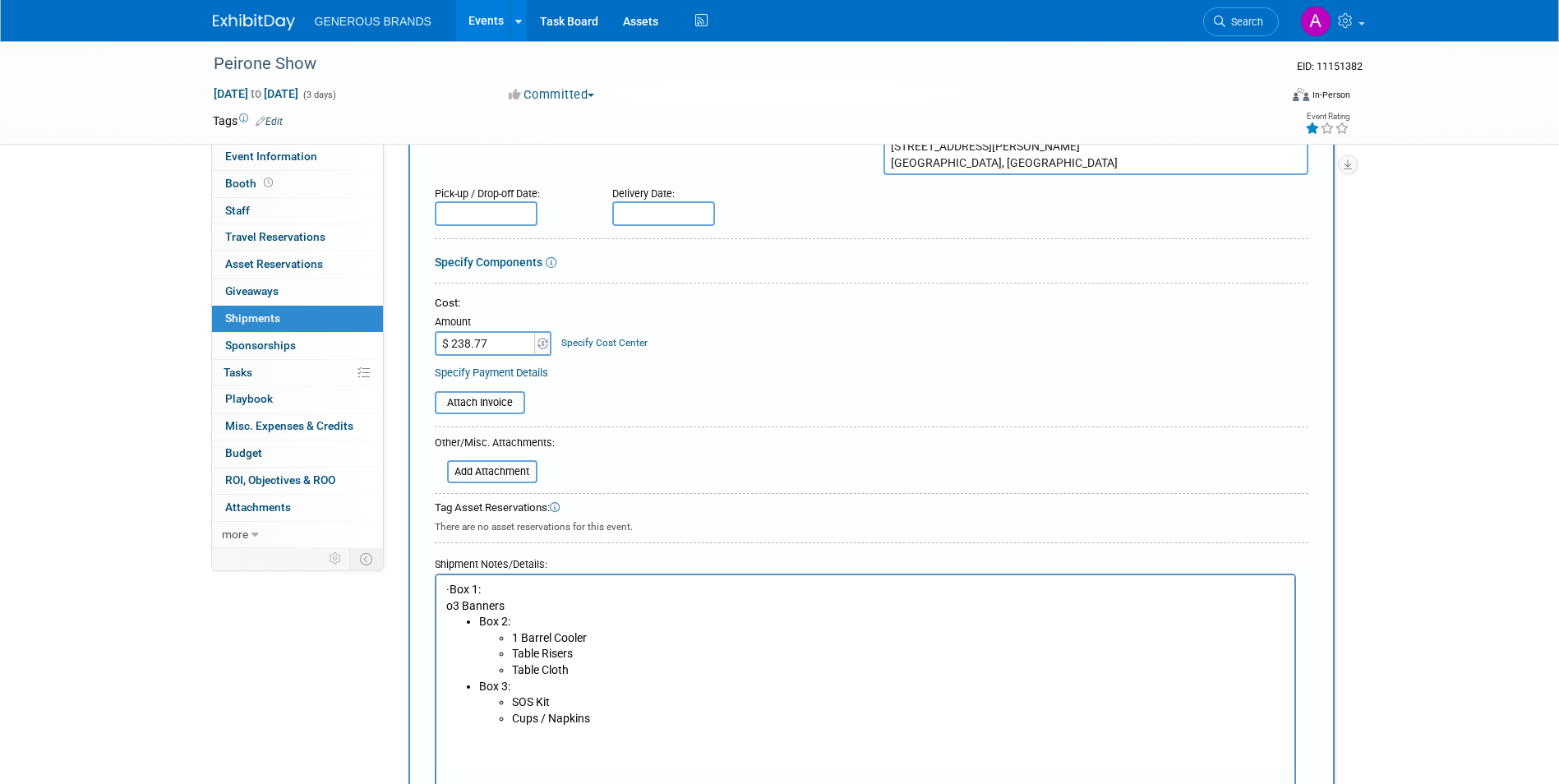
scroll to position [411, 0]
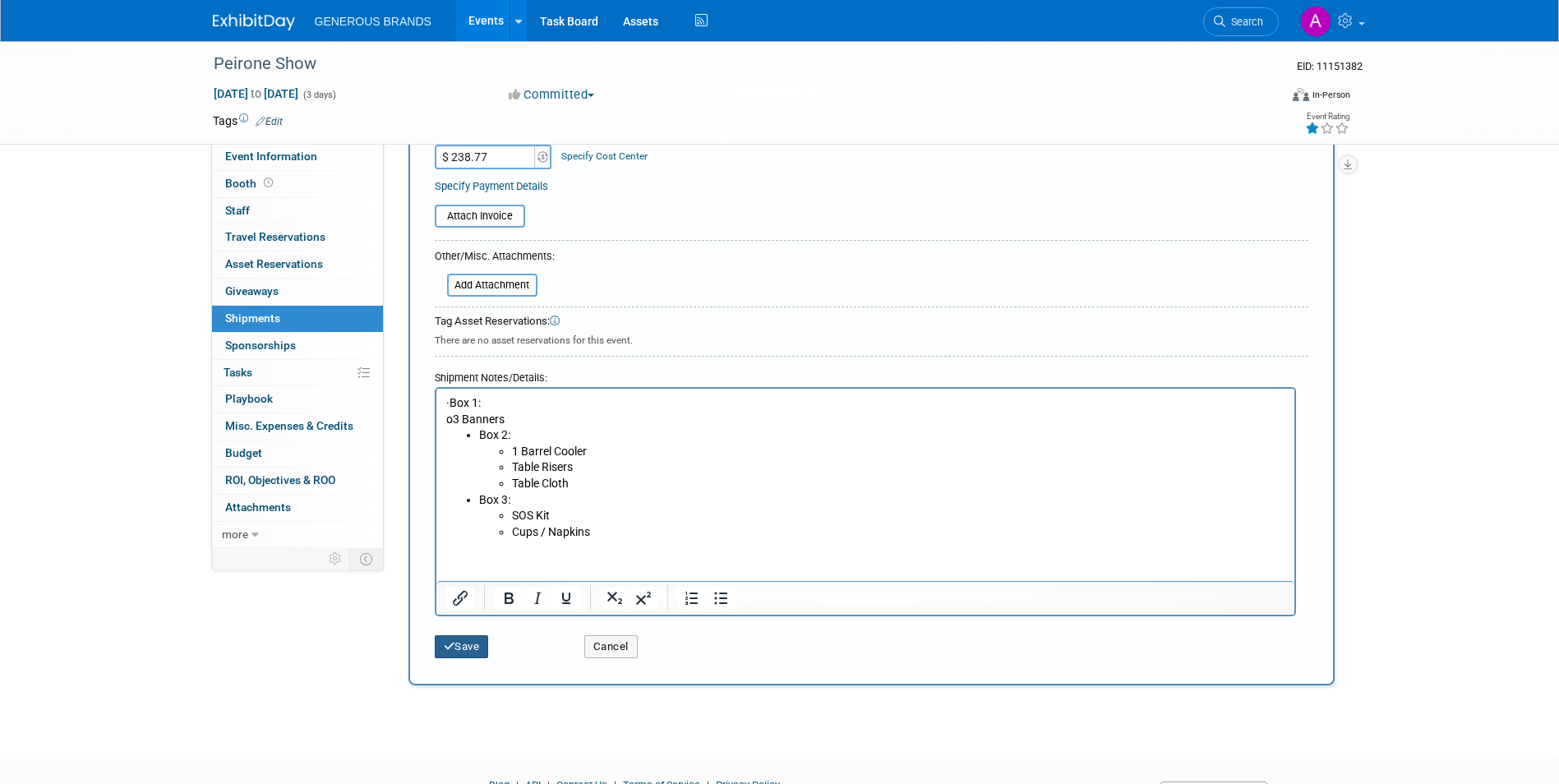
type input "Peirone Food Show 3 shipments"
click at [465, 653] on button "Save" at bounding box center [462, 647] width 54 height 23
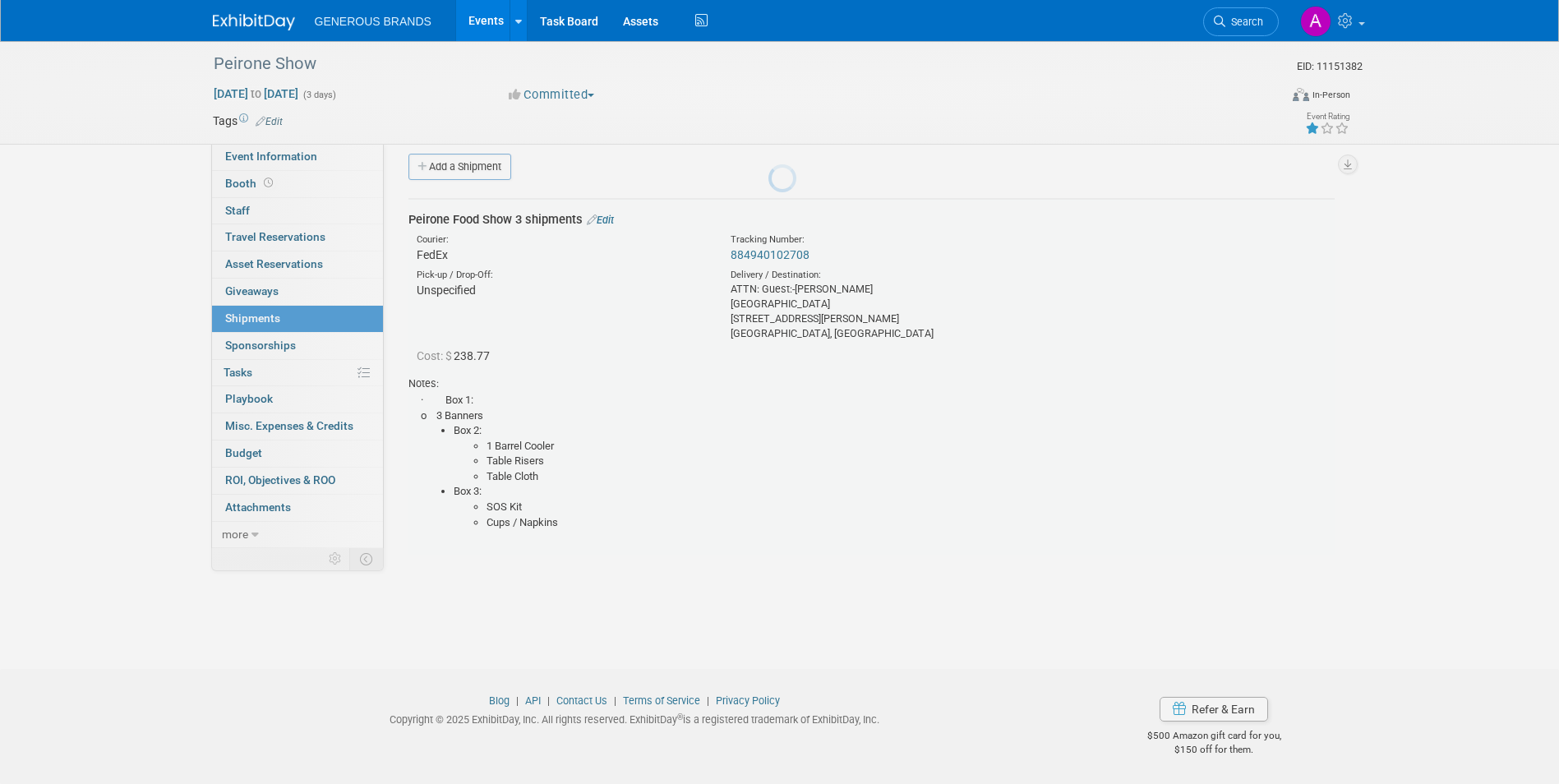
scroll to position [13, 0]
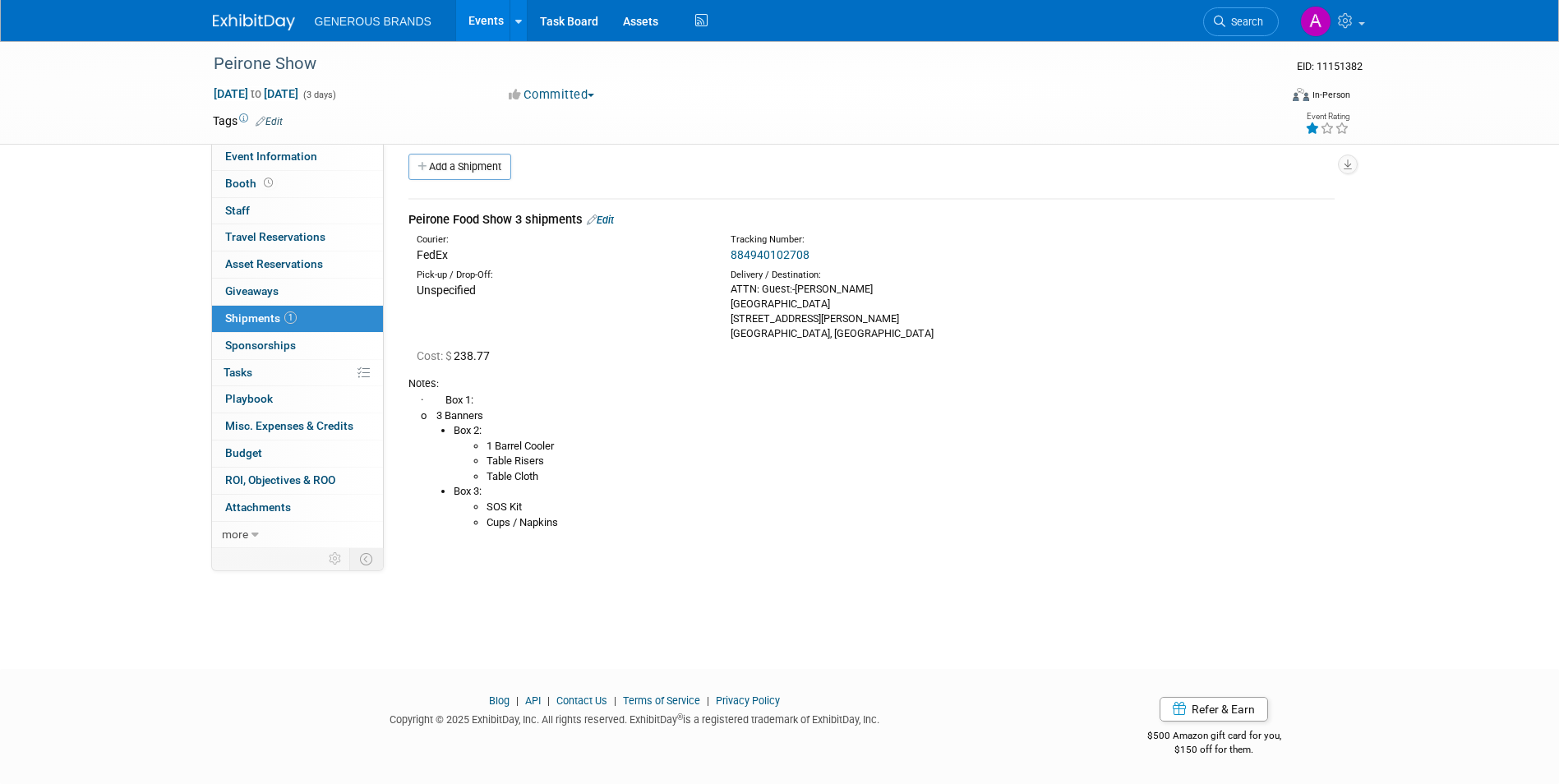
click at [265, 17] on img at bounding box center [254, 21] width 83 height 17
